Goal: Task Accomplishment & Management: Manage account settings

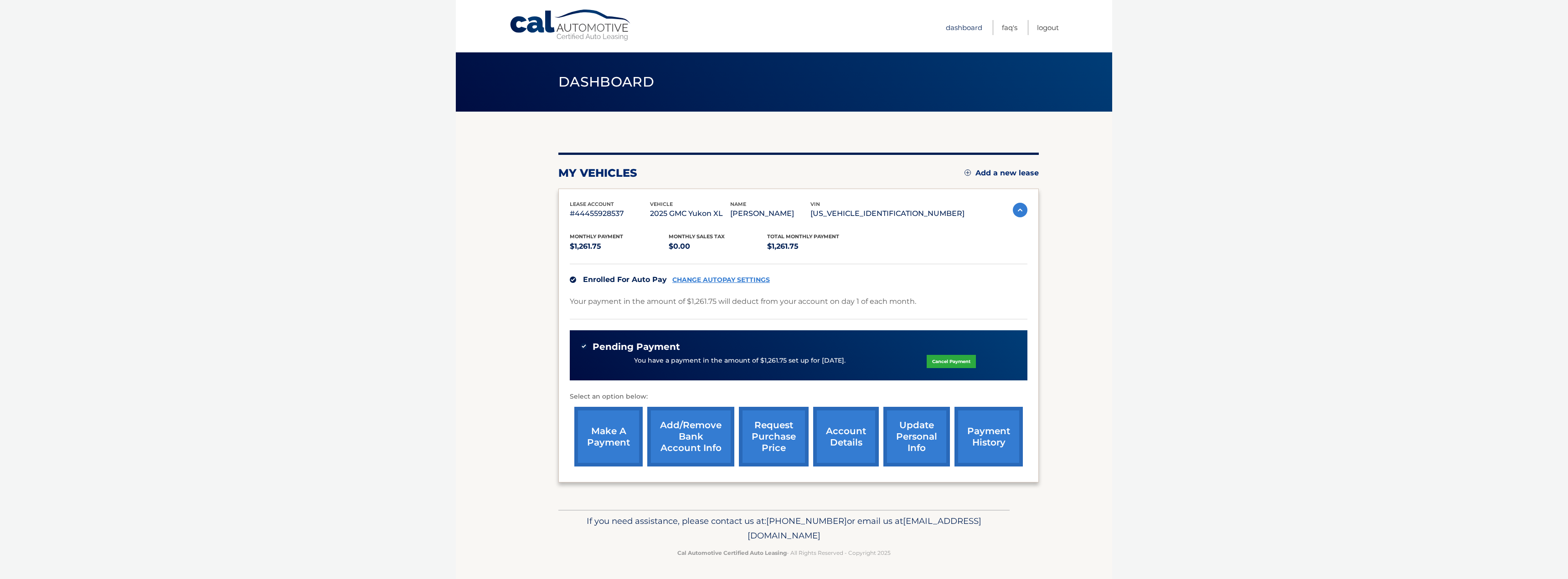
click at [961, 25] on link "Dashboard" at bounding box center [964, 27] width 37 height 15
click at [839, 434] on link "account details" at bounding box center [846, 437] width 66 height 60
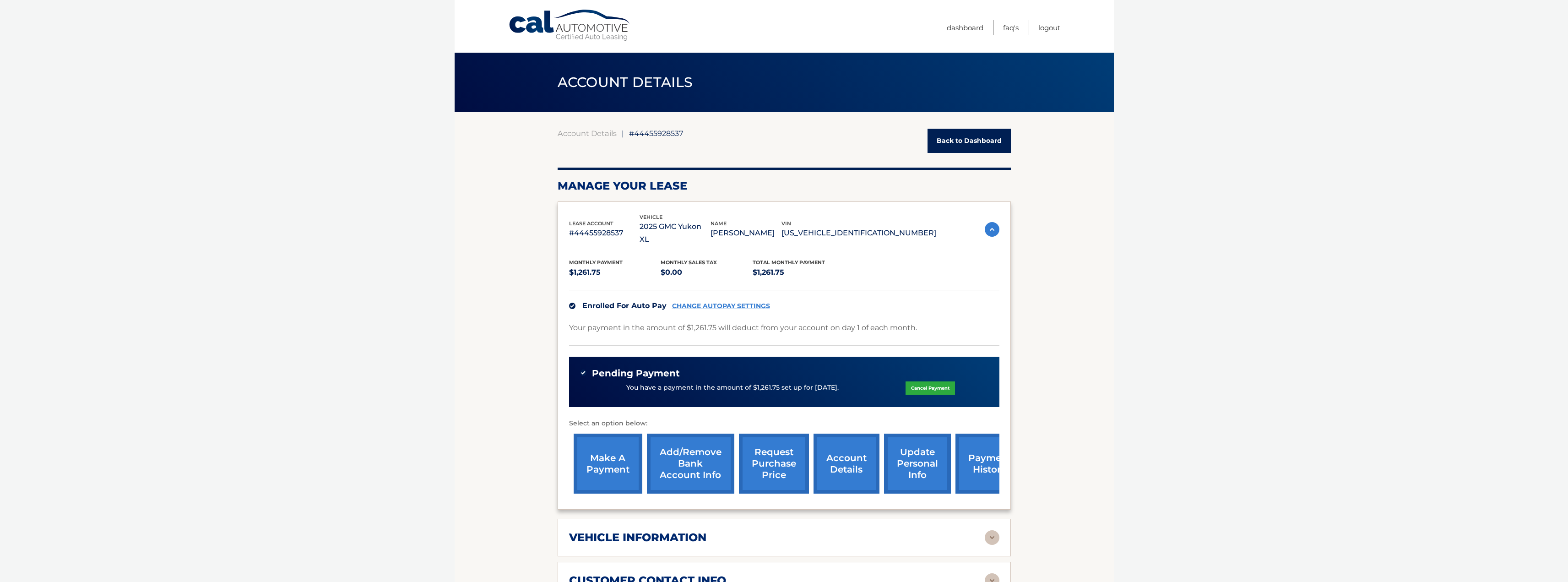
click at [910, 458] on link "update personal info" at bounding box center [917, 463] width 67 height 60
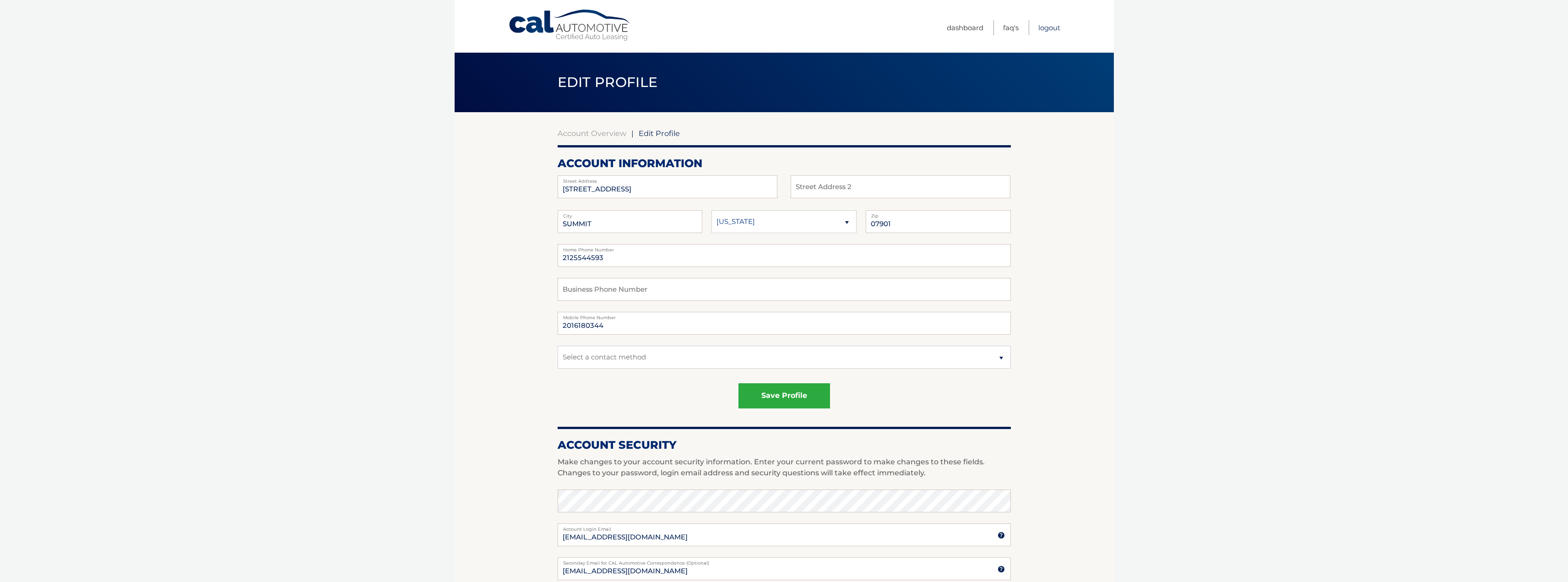
click at [1051, 26] on link "Logout" at bounding box center [1049, 28] width 22 height 15
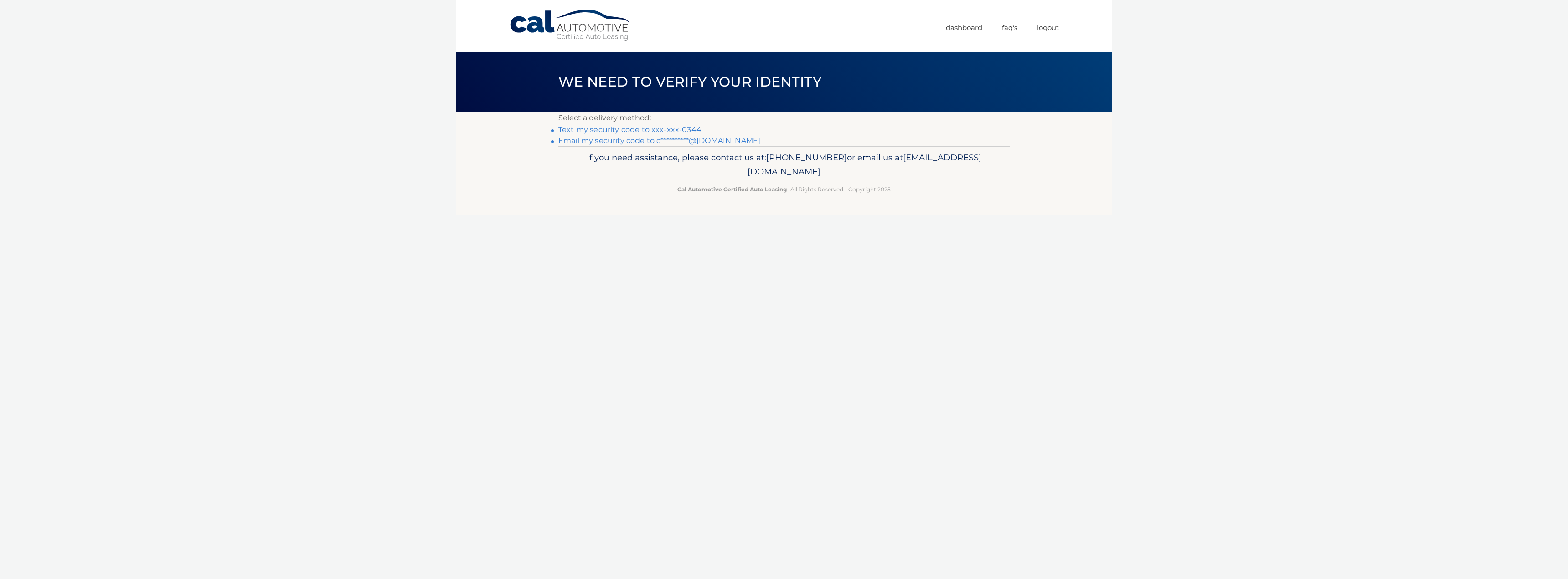
click at [658, 127] on link "Text my security code to xxx-xxx-0344" at bounding box center [629, 130] width 143 height 9
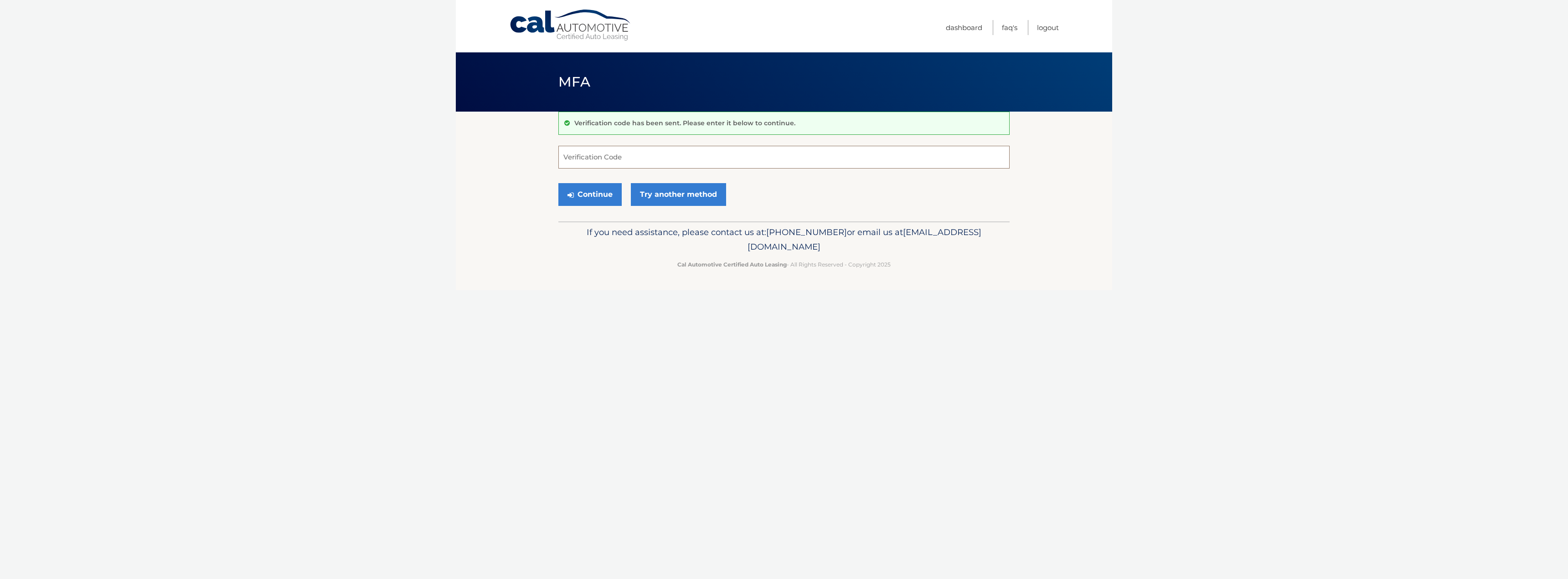
click at [715, 155] on input "Verification Code" at bounding box center [783, 157] width 451 height 23
type input "170300"
click at [595, 192] on button "Continue" at bounding box center [590, 194] width 63 height 23
